Goal: Information Seeking & Learning: Learn about a topic

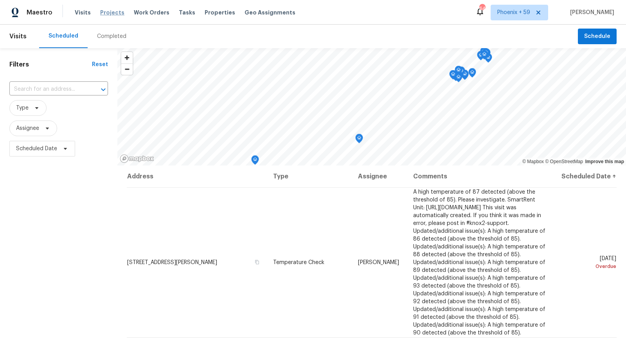
click at [117, 14] on span "Projects" at bounding box center [112, 13] width 24 height 8
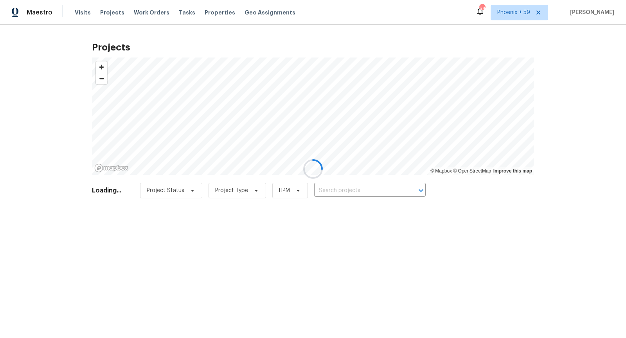
click at [351, 195] on div at bounding box center [313, 169] width 626 height 338
click at [351, 192] on input "text" at bounding box center [359, 191] width 90 height 12
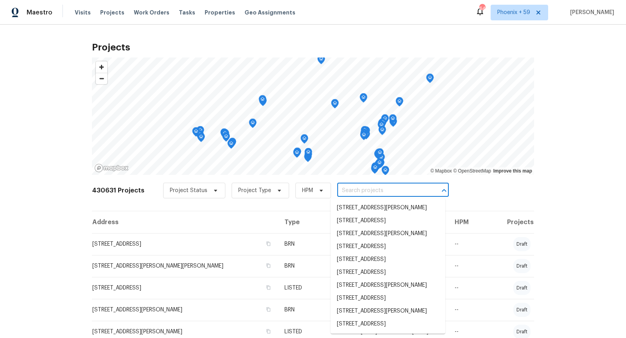
paste input "[STREET_ADDRESS]"
type input "[STREET_ADDRESS]"
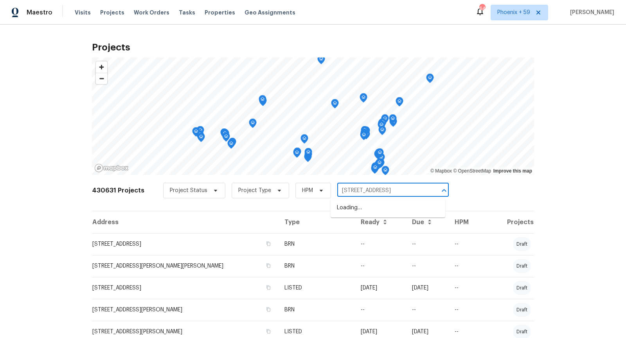
scroll to position [0, 23]
click at [355, 210] on li "[STREET_ADDRESS]" at bounding box center [387, 207] width 115 height 13
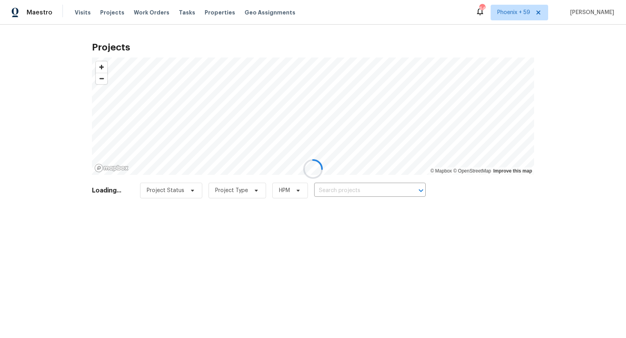
type input "[STREET_ADDRESS]"
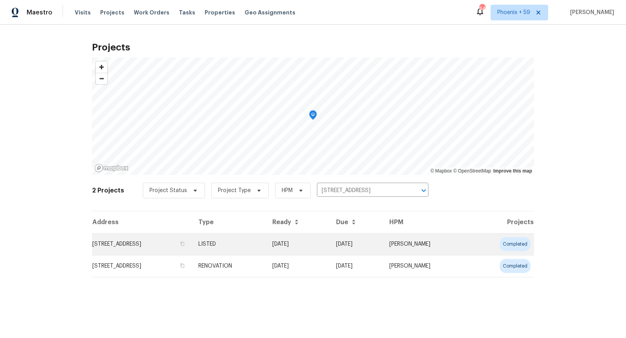
click at [140, 241] on td "[STREET_ADDRESS]" at bounding box center [142, 244] width 100 height 22
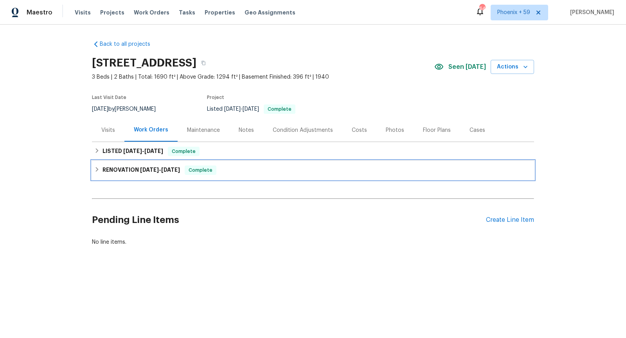
click at [267, 169] on div "RENOVATION [DATE] - [DATE] Complete" at bounding box center [312, 169] width 437 height 9
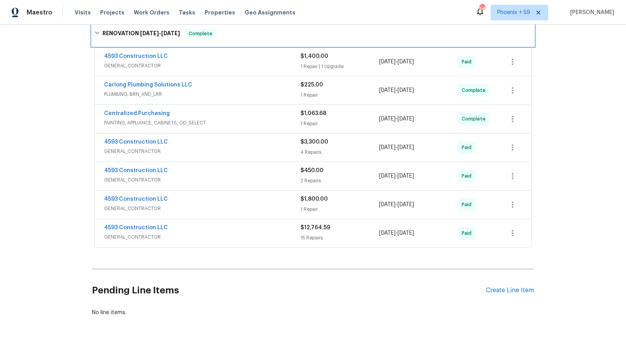
scroll to position [148, 0]
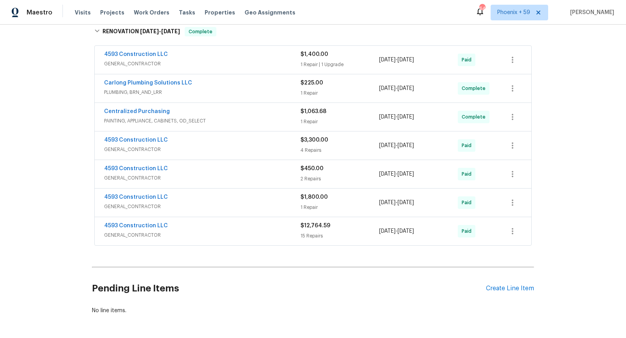
click at [235, 92] on span "PLUMBING, BRN_AND_LRR" at bounding box center [202, 92] width 196 height 8
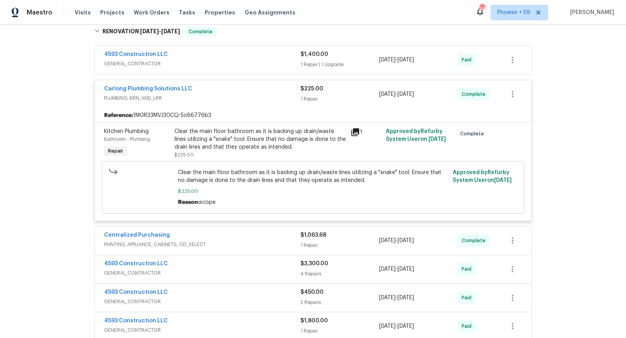
click at [235, 94] on span "PLUMBING, BRN_AND_LRR" at bounding box center [202, 98] width 196 height 8
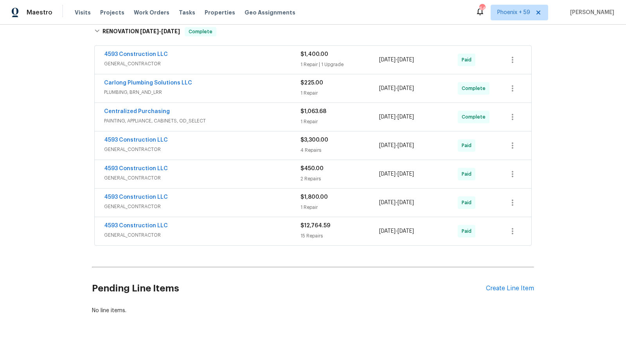
click at [235, 174] on span "GENERAL_CONTRACTOR" at bounding box center [202, 178] width 196 height 8
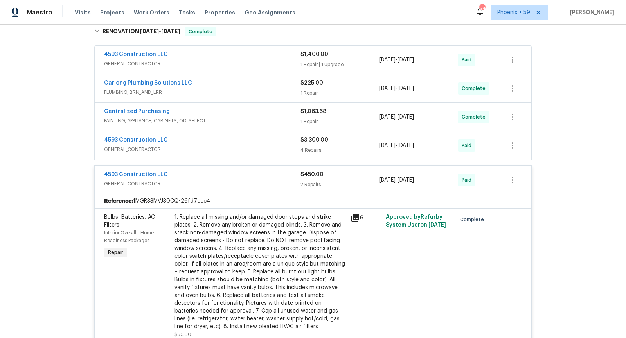
click at [235, 180] on span "GENERAL_CONTRACTOR" at bounding box center [202, 184] width 196 height 8
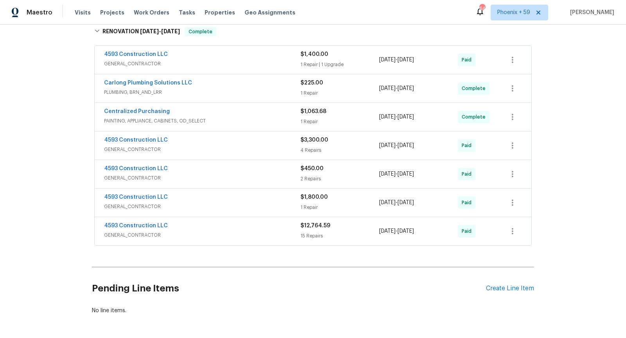
click at [236, 203] on span "GENERAL_CONTRACTOR" at bounding box center [202, 207] width 196 height 8
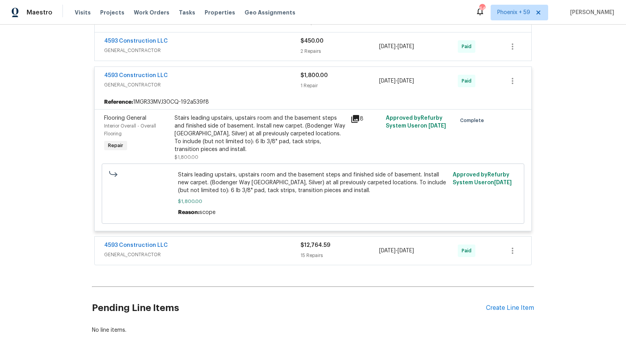
scroll to position [321, 0]
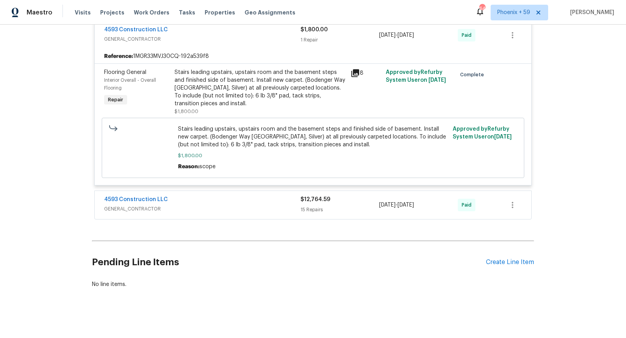
click at [236, 205] on span "GENERAL_CONTRACTOR" at bounding box center [202, 209] width 196 height 8
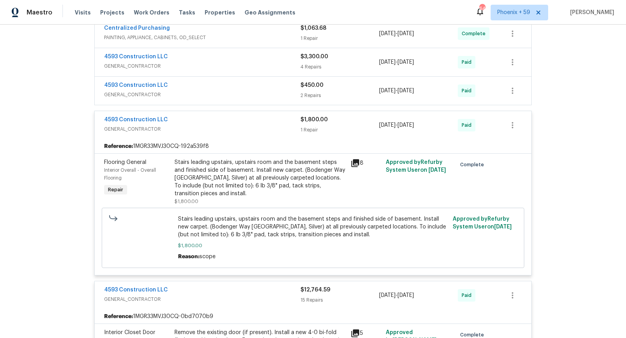
scroll to position [0, 0]
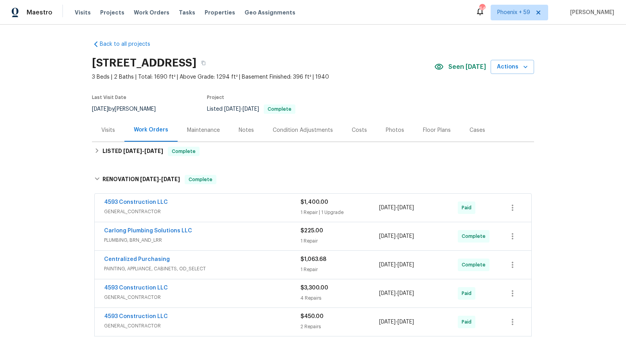
click at [236, 223] on div "Carlong Plumbing Solutions LLC PLUMBING, BRN_AND_LRR $225.00 1 Repair [DATE] - …" at bounding box center [313, 236] width 436 height 28
click at [236, 206] on div "4593 Construction LLC" at bounding box center [202, 202] width 196 height 9
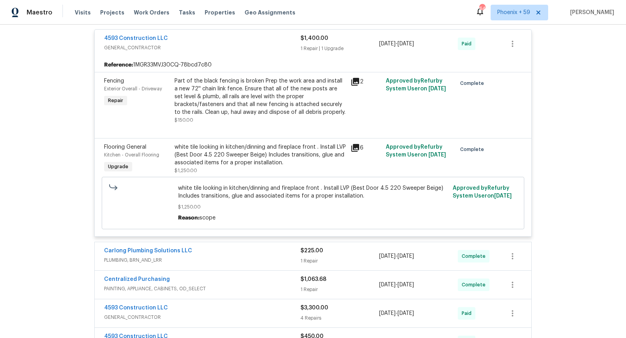
scroll to position [198, 0]
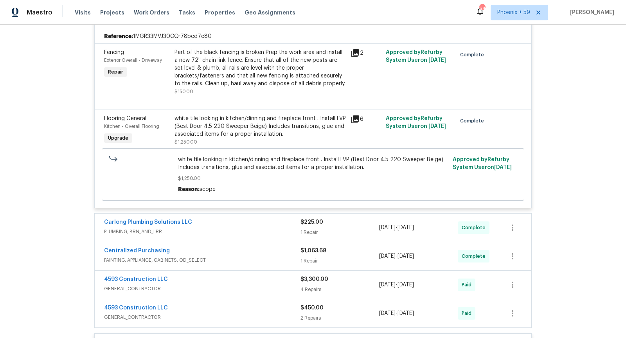
click at [236, 221] on div "Carlong Plumbing Solutions LLC" at bounding box center [202, 222] width 196 height 9
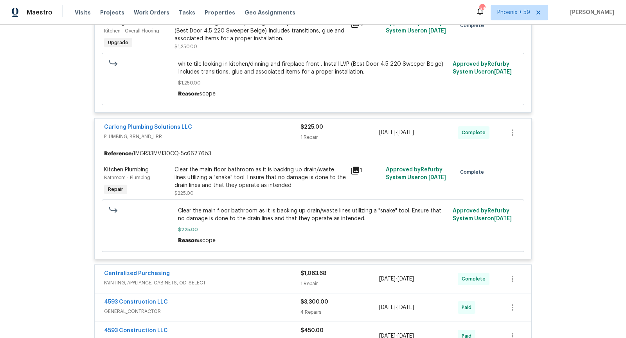
scroll to position [351, 0]
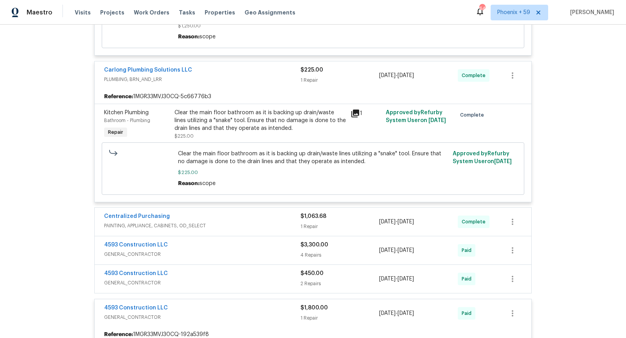
click at [236, 222] on span "PAINTING, APPLIANCE, CABINETS, OD_SELECT" at bounding box center [202, 226] width 196 height 8
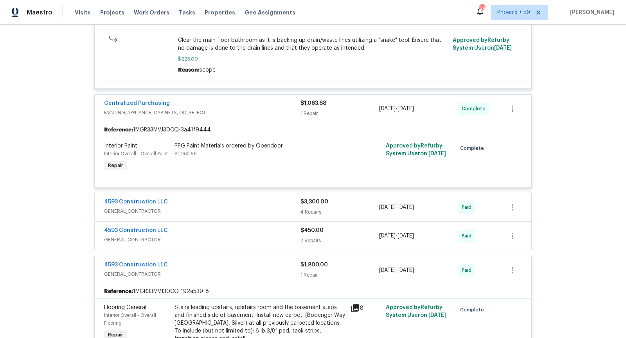
scroll to position [466, 0]
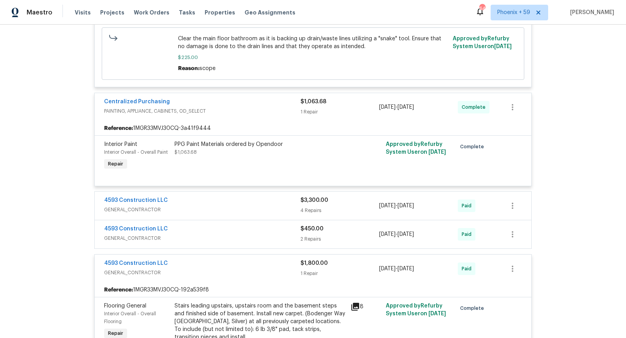
click at [234, 199] on div "4593 Construction LLC" at bounding box center [202, 200] width 196 height 9
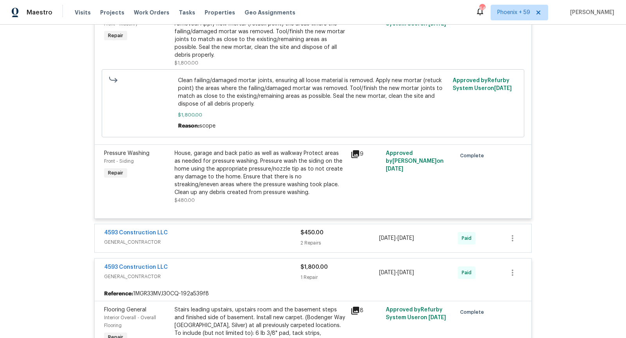
scroll to position [862, 0]
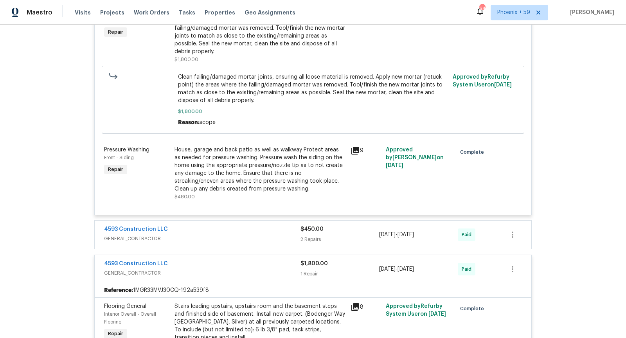
click at [232, 236] on span "GENERAL_CONTRACTOR" at bounding box center [202, 239] width 196 height 8
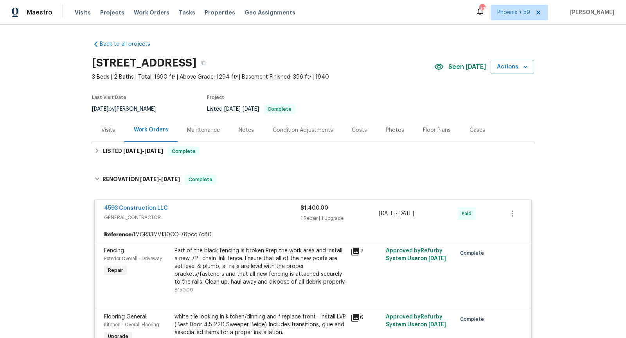
scroll to position [526, 0]
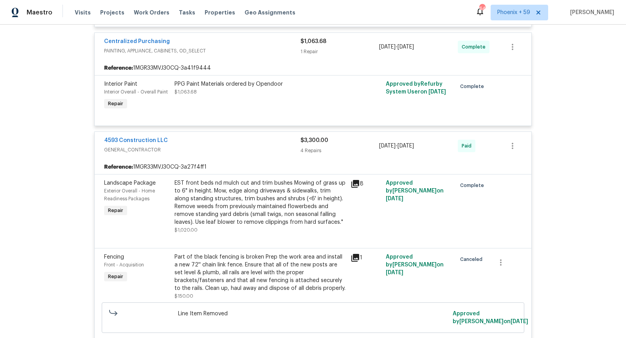
click at [354, 182] on icon at bounding box center [354, 183] width 9 height 9
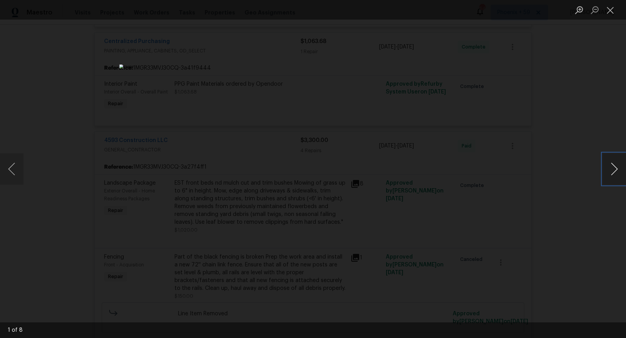
click at [615, 163] on button "Next image" at bounding box center [613, 168] width 23 height 31
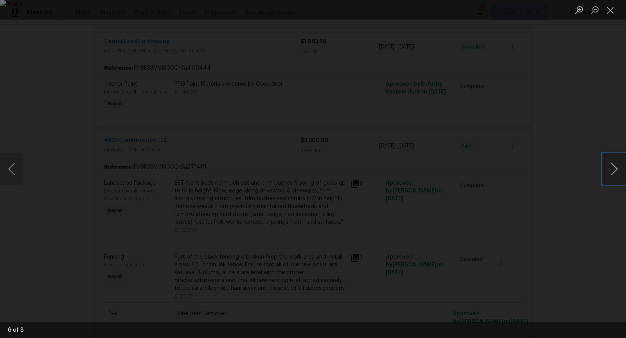
click at [615, 163] on button "Next image" at bounding box center [613, 168] width 23 height 31
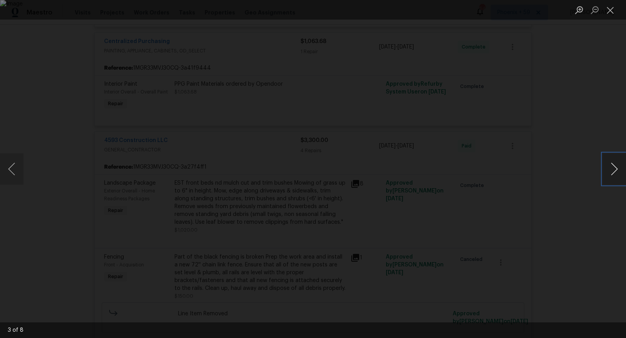
click at [615, 163] on button "Next image" at bounding box center [613, 168] width 23 height 31
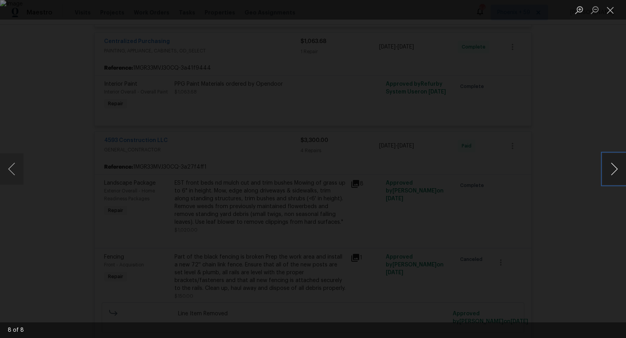
click at [615, 163] on button "Next image" at bounding box center [613, 168] width 23 height 31
click at [555, 149] on div "Lightbox" at bounding box center [313, 169] width 626 height 338
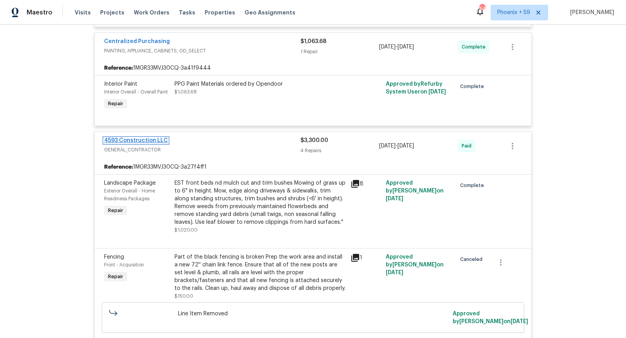
click at [152, 140] on link "4593 Construction LLC" at bounding box center [136, 140] width 64 height 5
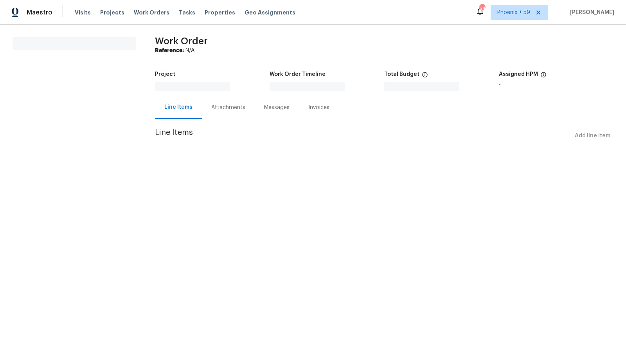
click at [152, 140] on div "All work orders Work Order Reference: N/A Project Work Order Timeline Total Bud…" at bounding box center [313, 95] width 626 height 140
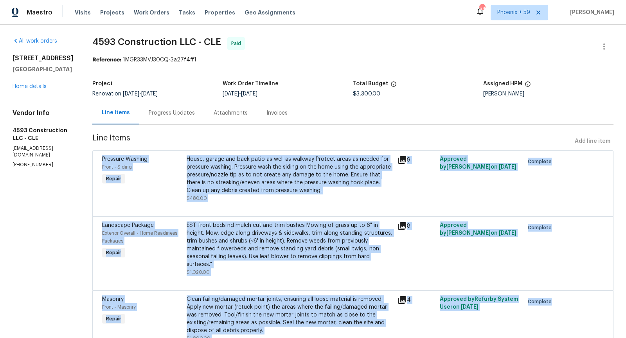
click at [290, 210] on div at bounding box center [352, 206] width 501 height 9
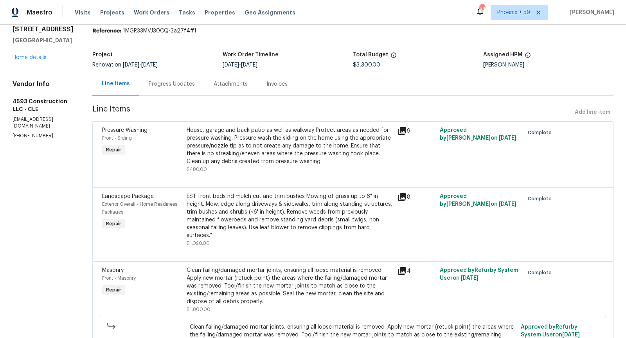
scroll to position [50, 0]
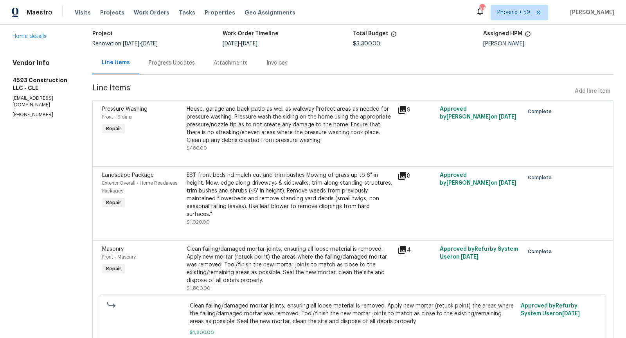
click at [406, 174] on icon at bounding box center [402, 176] width 8 height 8
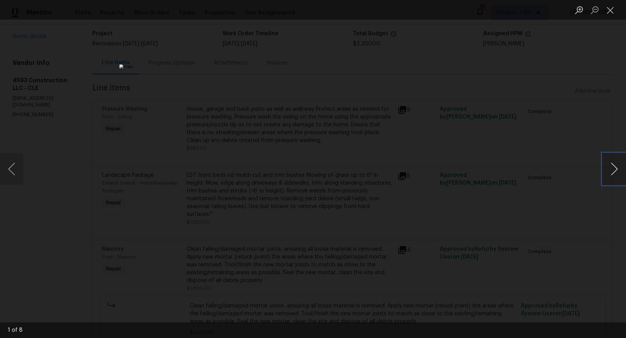
click at [625, 162] on button "Next image" at bounding box center [613, 168] width 23 height 31
click at [619, 166] on button "Next image" at bounding box center [613, 168] width 23 height 31
click at [585, 201] on div "Lightbox" at bounding box center [313, 169] width 626 height 338
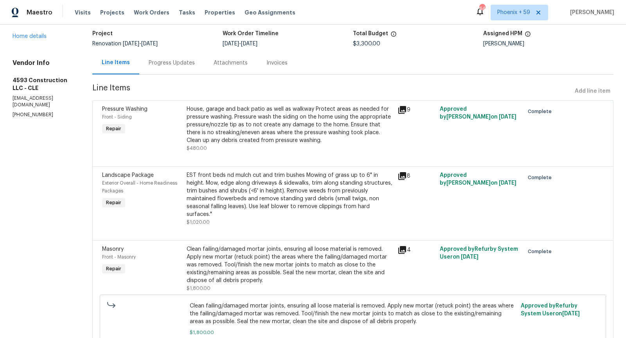
scroll to position [95, 0]
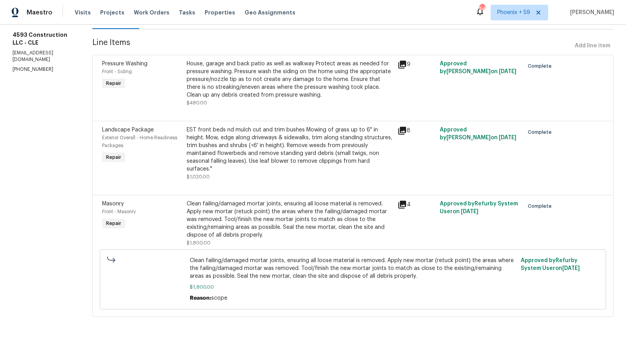
click at [405, 201] on icon at bounding box center [402, 205] width 8 height 8
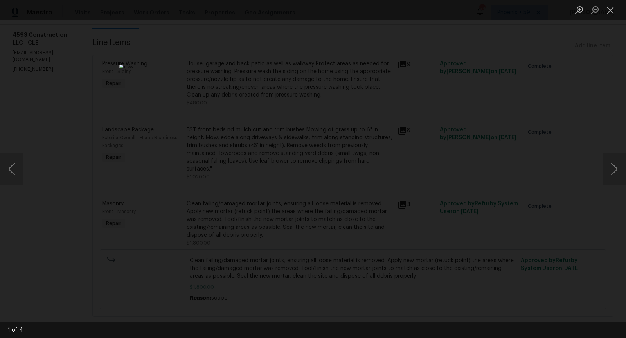
click at [469, 111] on div "Lightbox" at bounding box center [313, 169] width 626 height 338
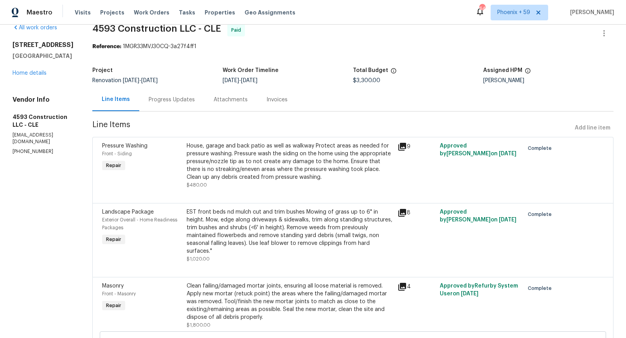
scroll to position [0, 0]
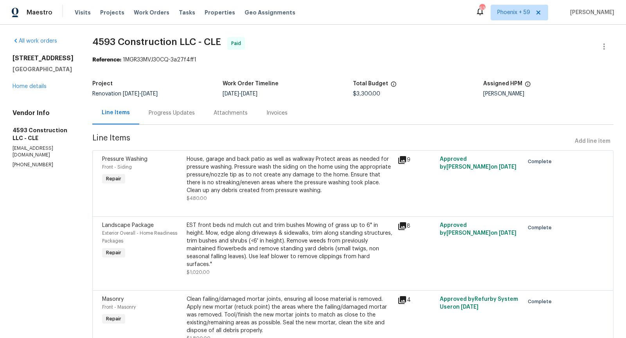
click at [395, 26] on div "All work orders [STREET_ADDRESS] Home details Vendor Info 4593 Construction LLC…" at bounding box center [313, 229] width 626 height 409
